Goal: Information Seeking & Learning: Find specific fact

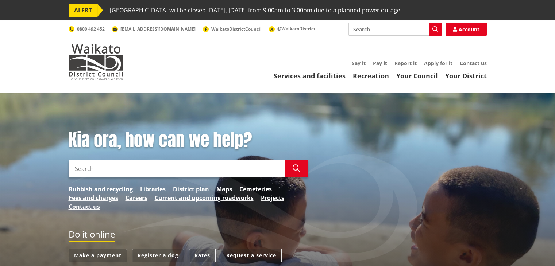
click at [377, 28] on input "Search" at bounding box center [395, 29] width 93 height 13
type input "raTES"
drag, startPoint x: 445, startPoint y: 26, endPoint x: 442, endPoint y: 29, distance: 4.4
click at [446, 25] on link "Account" at bounding box center [466, 29] width 41 height 13
click at [396, 29] on input "Search" at bounding box center [395, 29] width 93 height 13
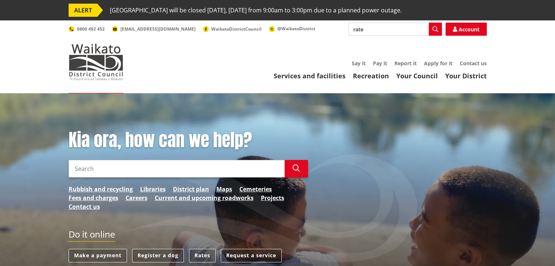
type input "rates"
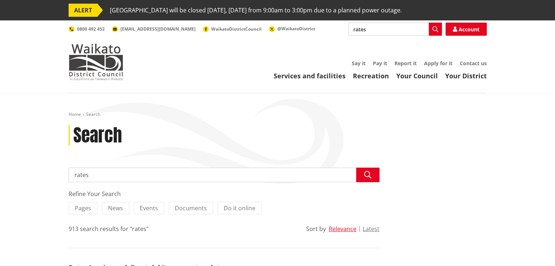
click at [394, 30] on input "rates" at bounding box center [395, 29] width 93 height 13
click at [437, 28] on icon "button" at bounding box center [435, 29] width 6 height 6
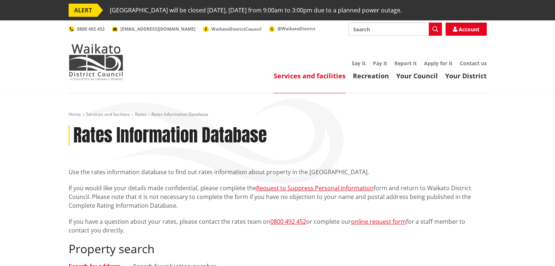
scroll to position [109, 0]
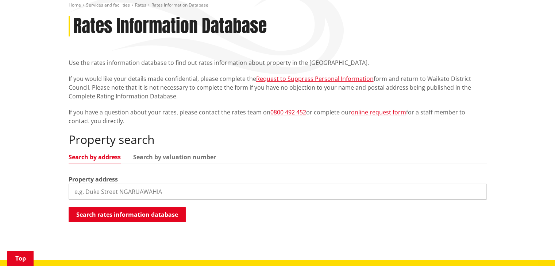
click at [112, 186] on input "search" at bounding box center [278, 192] width 418 height 16
type input "974 wairamarama onewhero"
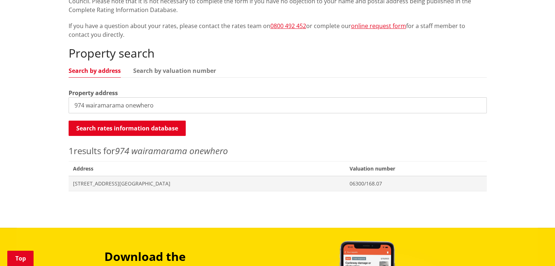
scroll to position [219, 0]
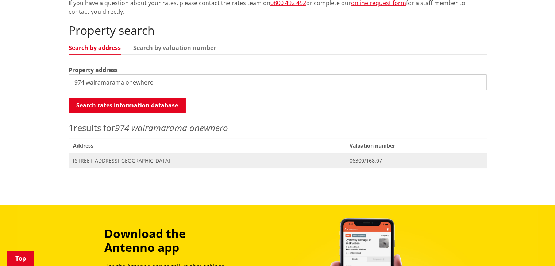
click at [154, 162] on span "974 Wairamarama Onewhero Road TUAKAU" at bounding box center [207, 160] width 268 height 7
